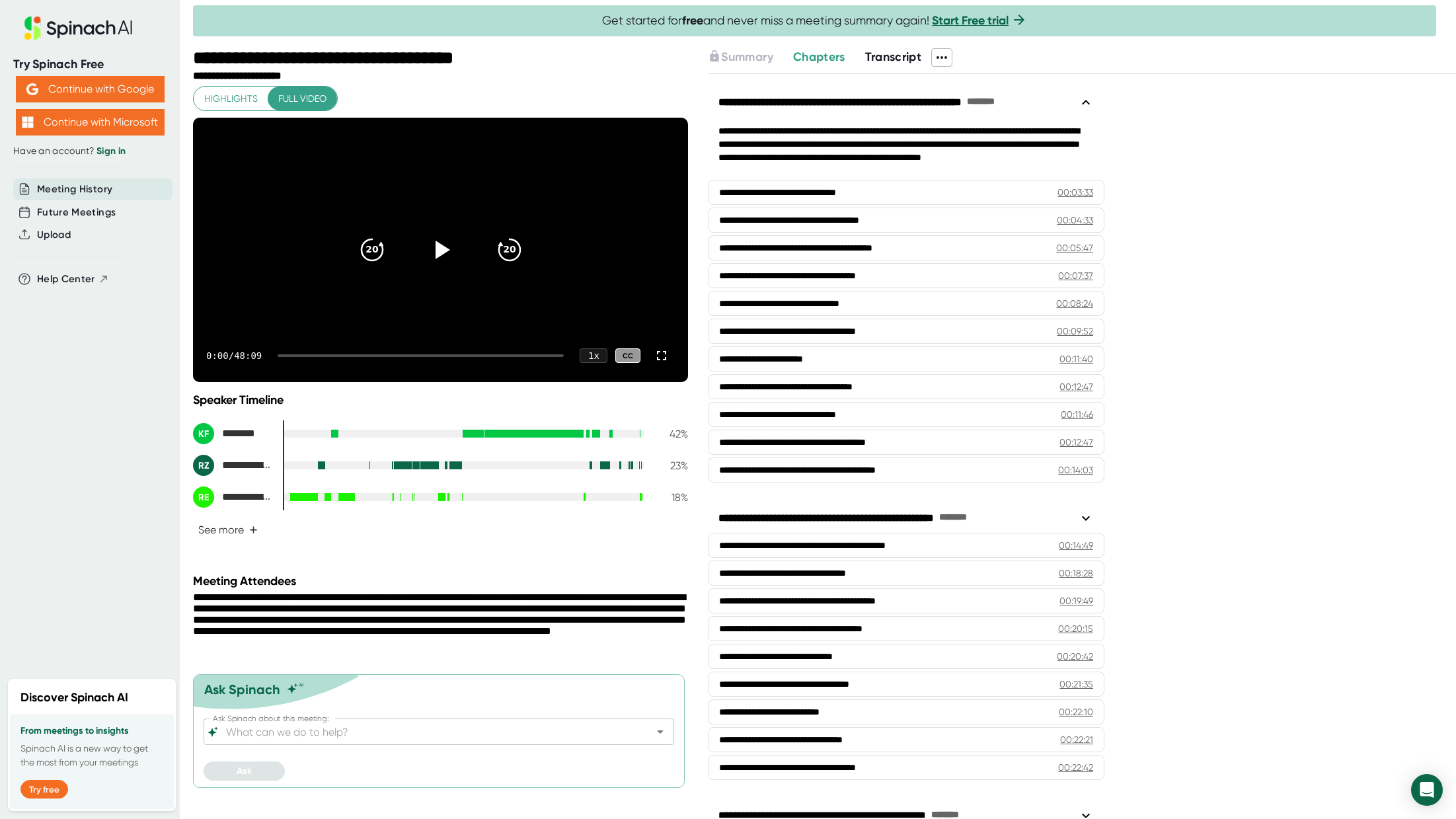
click at [413, 374] on div "0:00 / 48:09 1 x CC" at bounding box center [440, 355] width 495 height 53
click at [415, 357] on div at bounding box center [421, 356] width 286 height 3
click at [439, 255] on icon at bounding box center [442, 250] width 15 height 19
click at [451, 374] on div "22:05 / 48:09 1 x CC" at bounding box center [440, 355] width 495 height 53
click at [451, 357] on div at bounding box center [423, 356] width 281 height 3
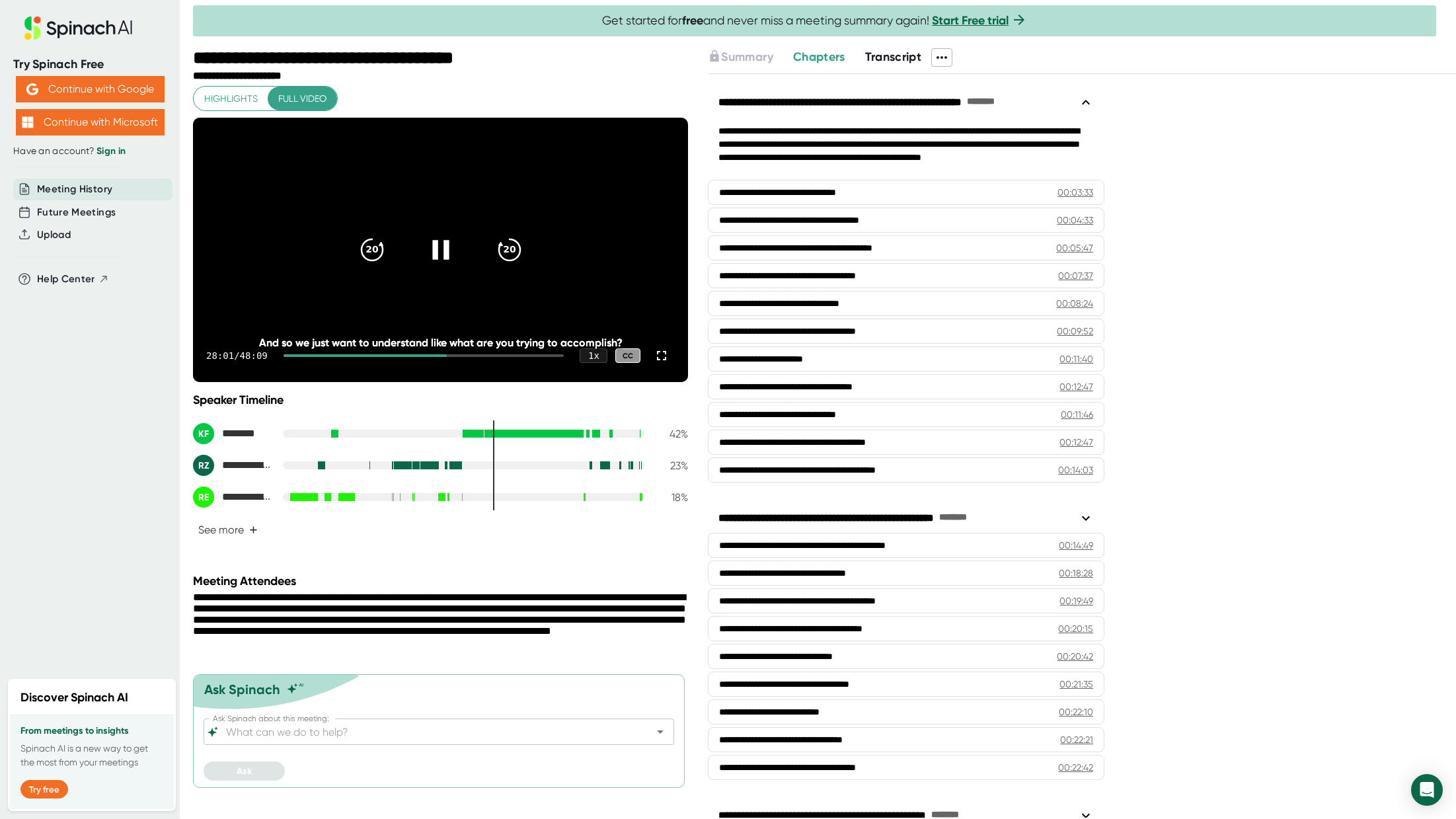
click at [442, 260] on icon at bounding box center [441, 250] width 33 height 33
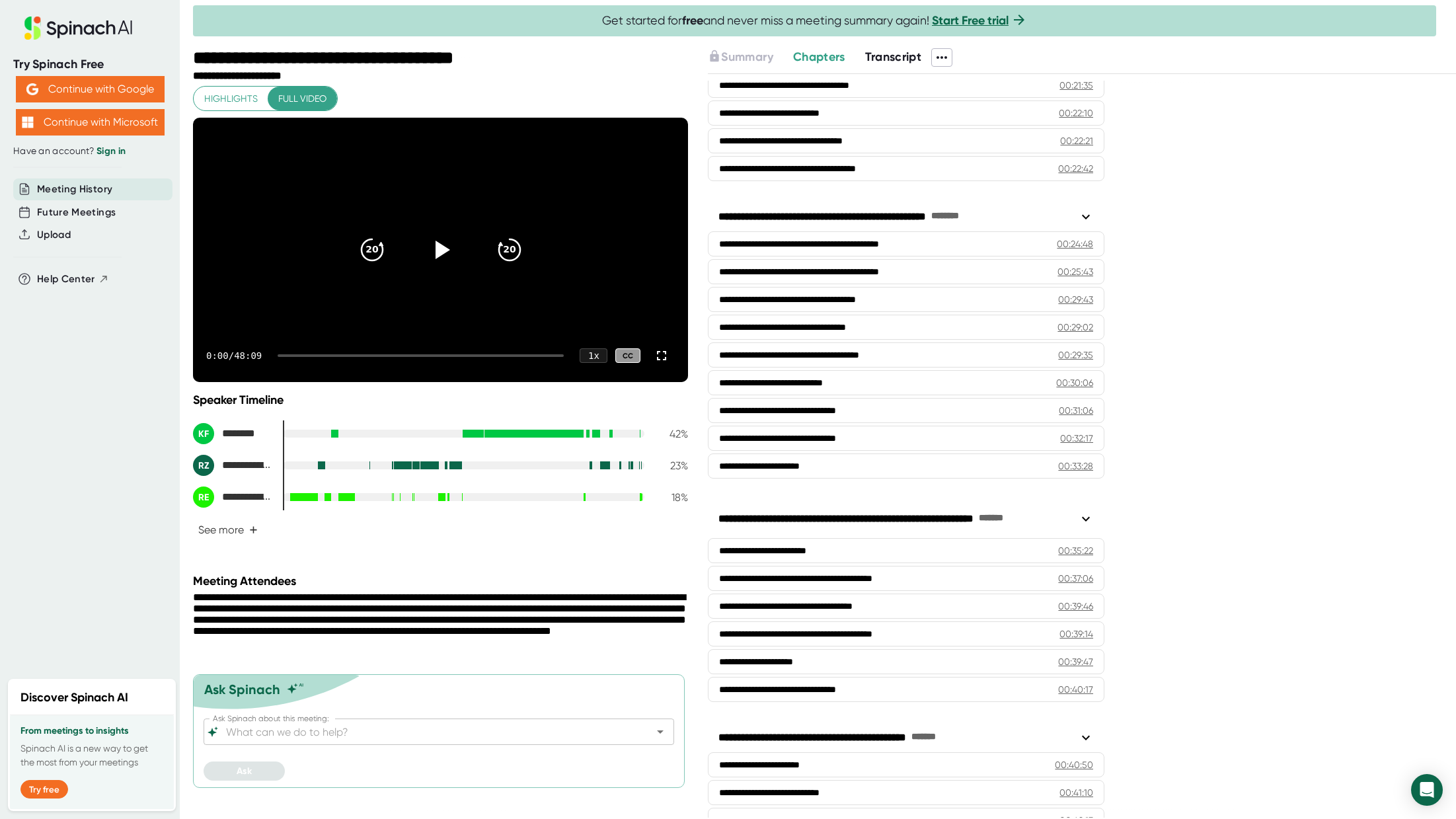
scroll to position [596, 0]
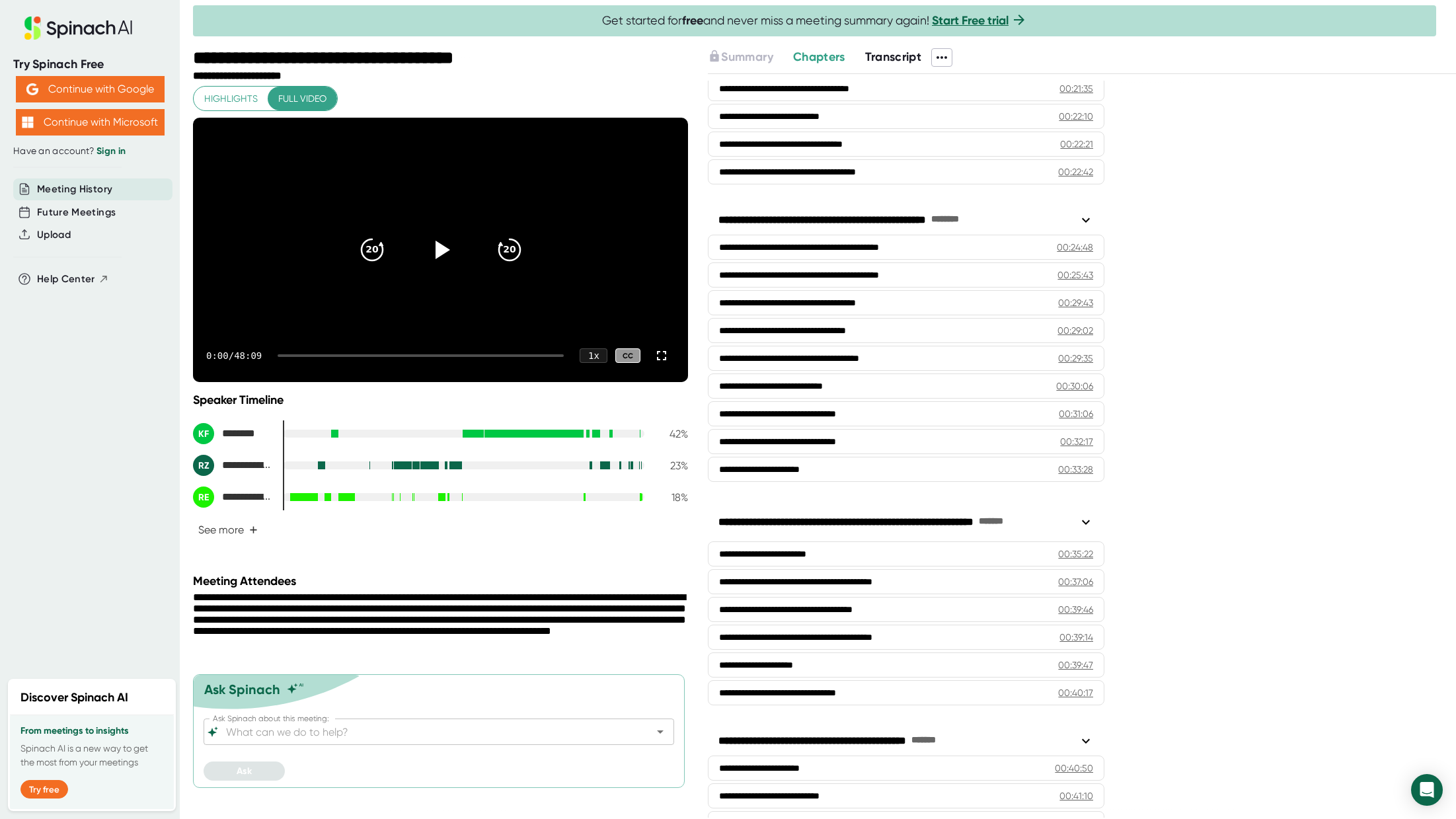
click at [1088, 221] on icon at bounding box center [1086, 221] width 16 height 16
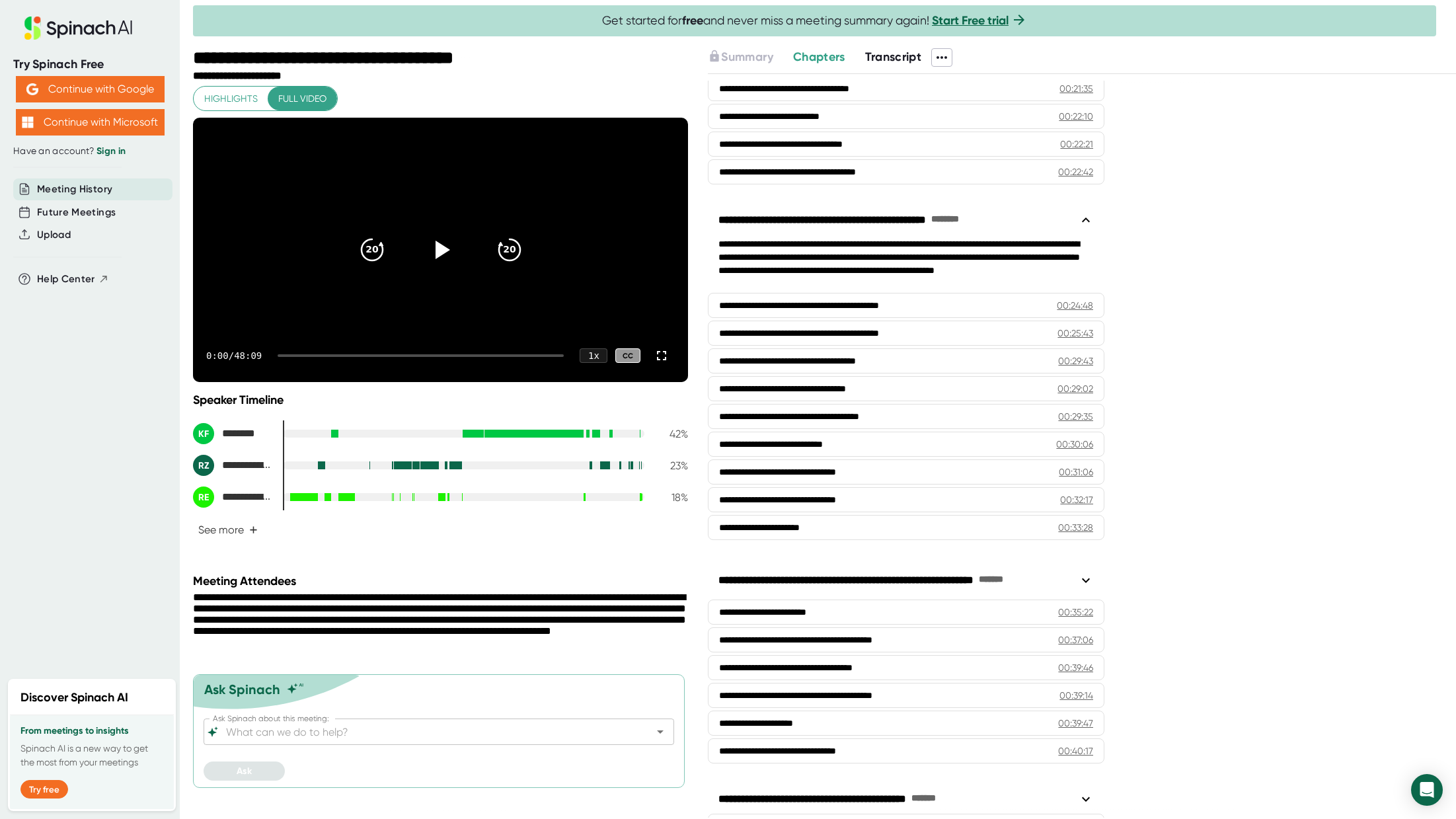
click at [890, 59] on span "Transcript" at bounding box center [893, 57] width 57 height 15
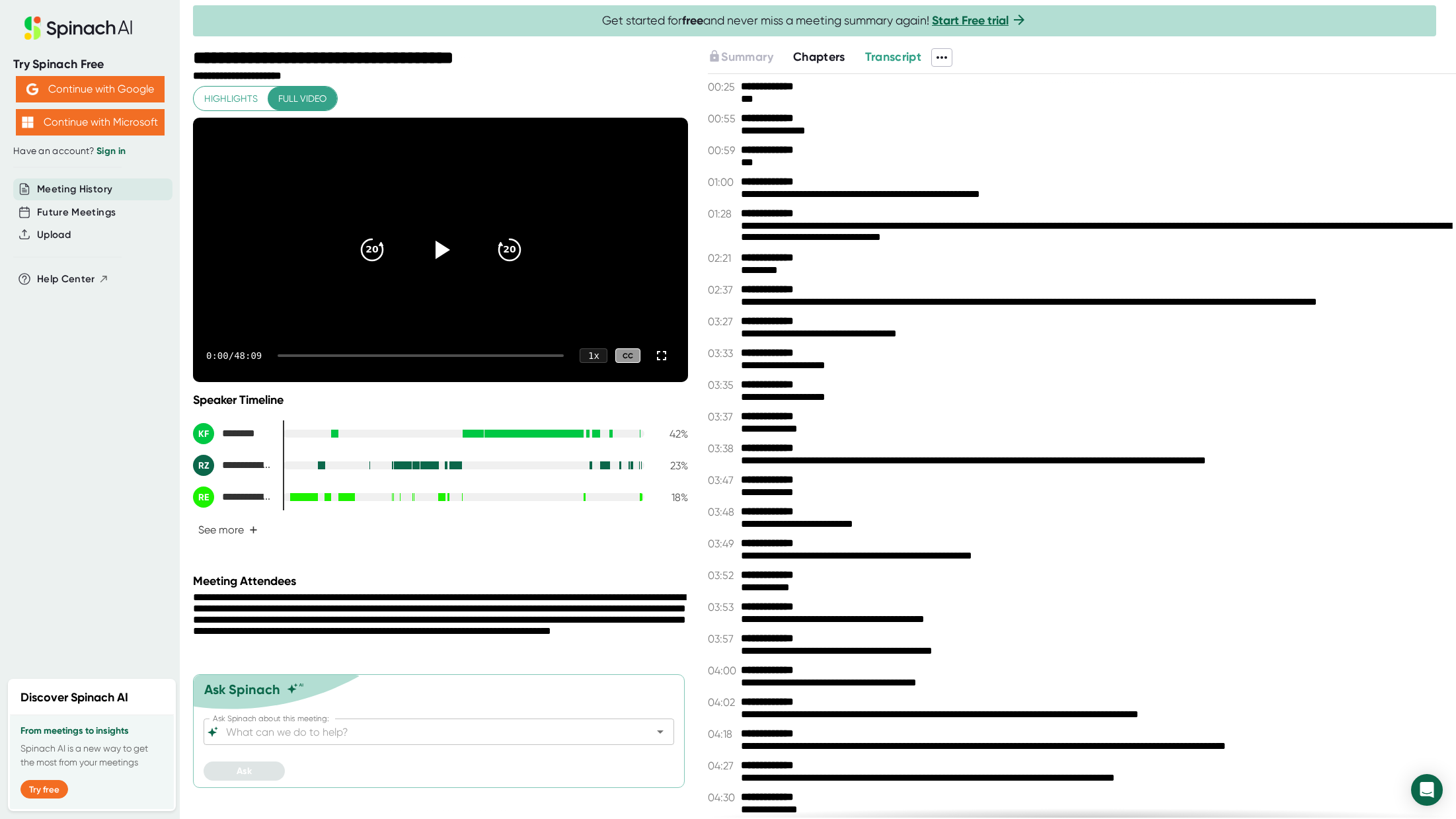
click at [940, 56] on icon at bounding box center [942, 57] width 16 height 16
click at [969, 106] on div "Copy Transcript" at bounding box center [985, 107] width 80 height 13
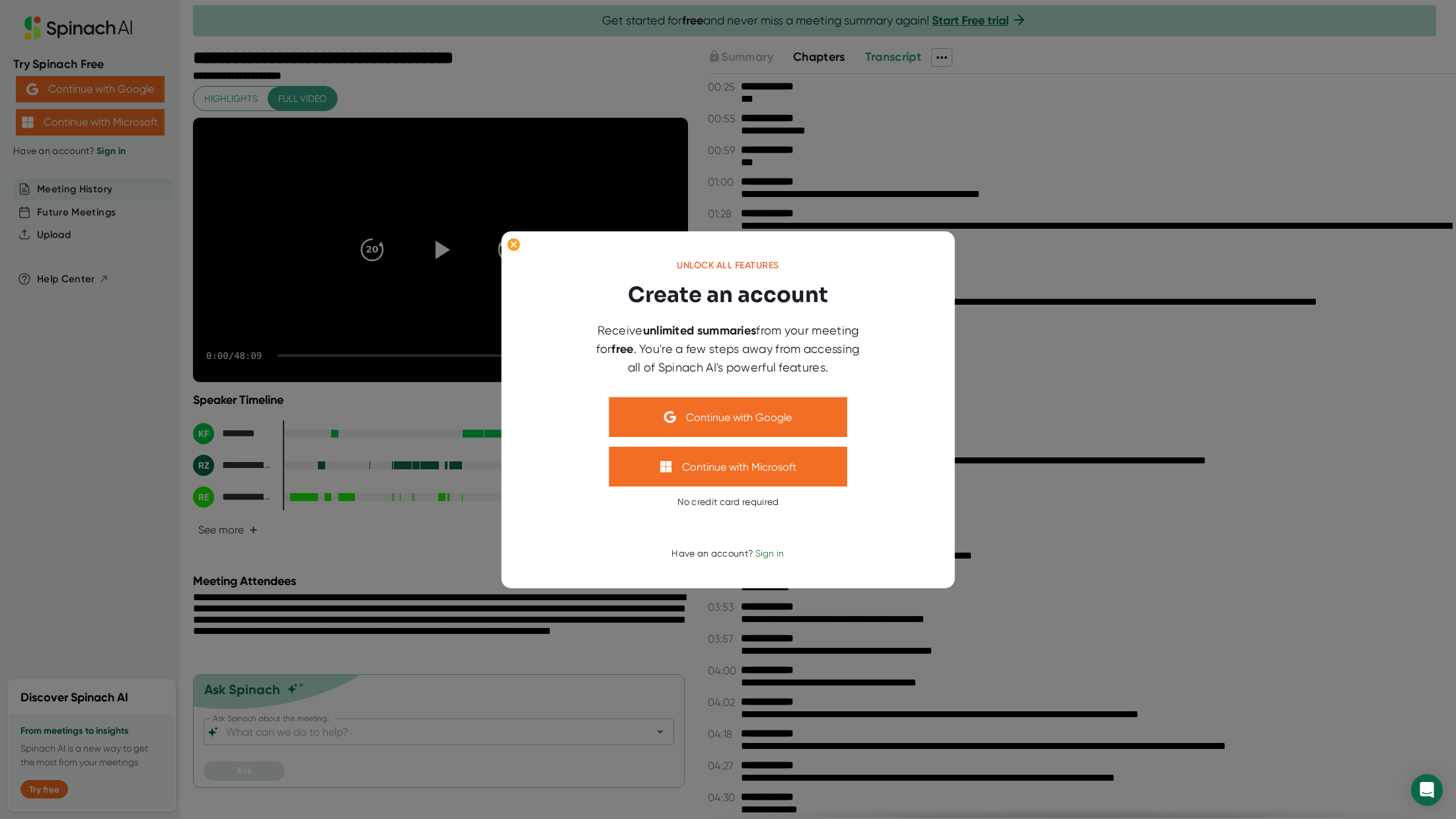
click at [511, 231] on div "Unlock all features Create an account Receive unlimited summaries from your mee…" at bounding box center [728, 409] width 454 height 357
click at [515, 247] on ellipse at bounding box center [513, 244] width 12 height 13
